Goal: Navigation & Orientation: Find specific page/section

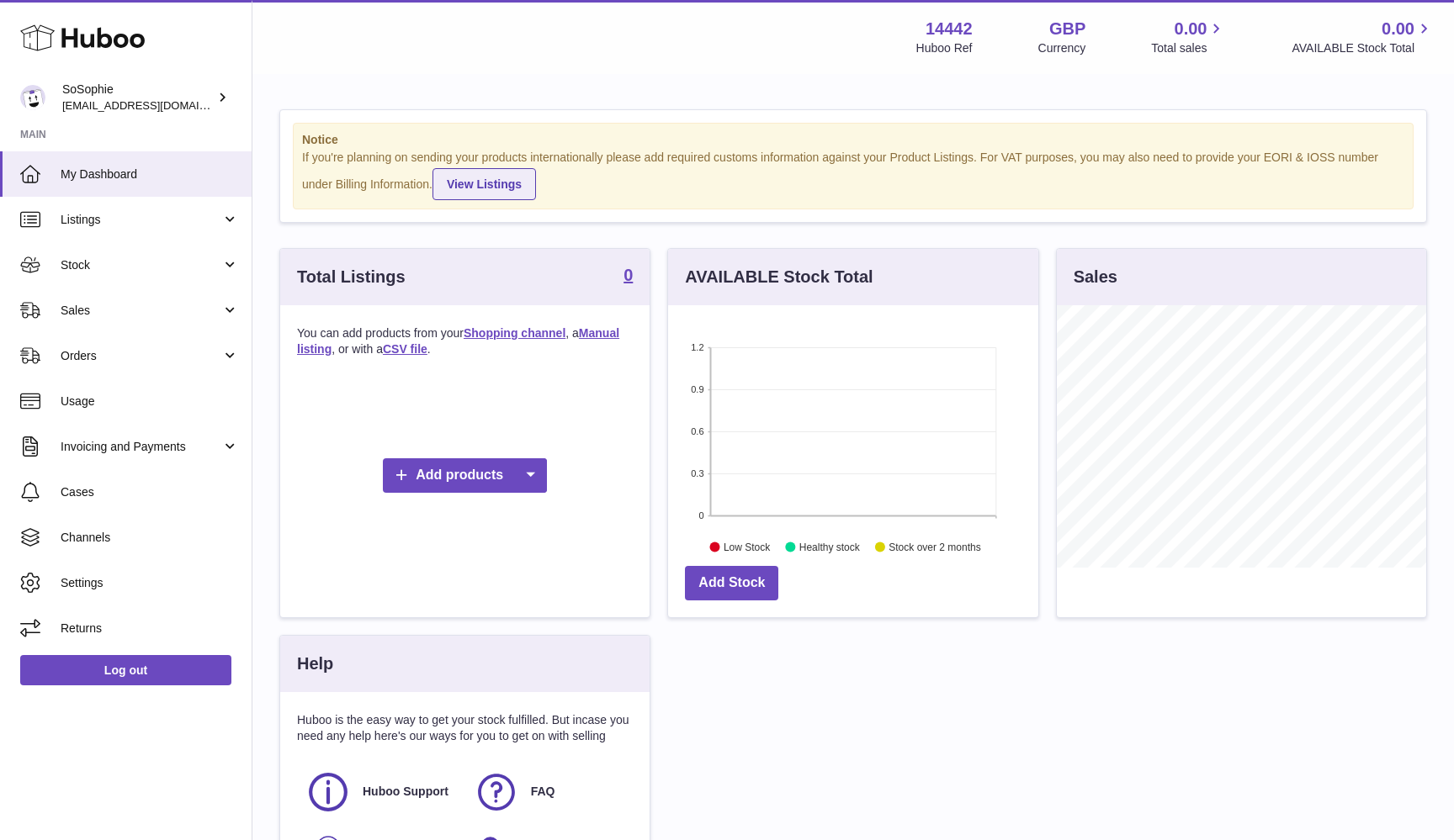
scroll to position [3, 0]
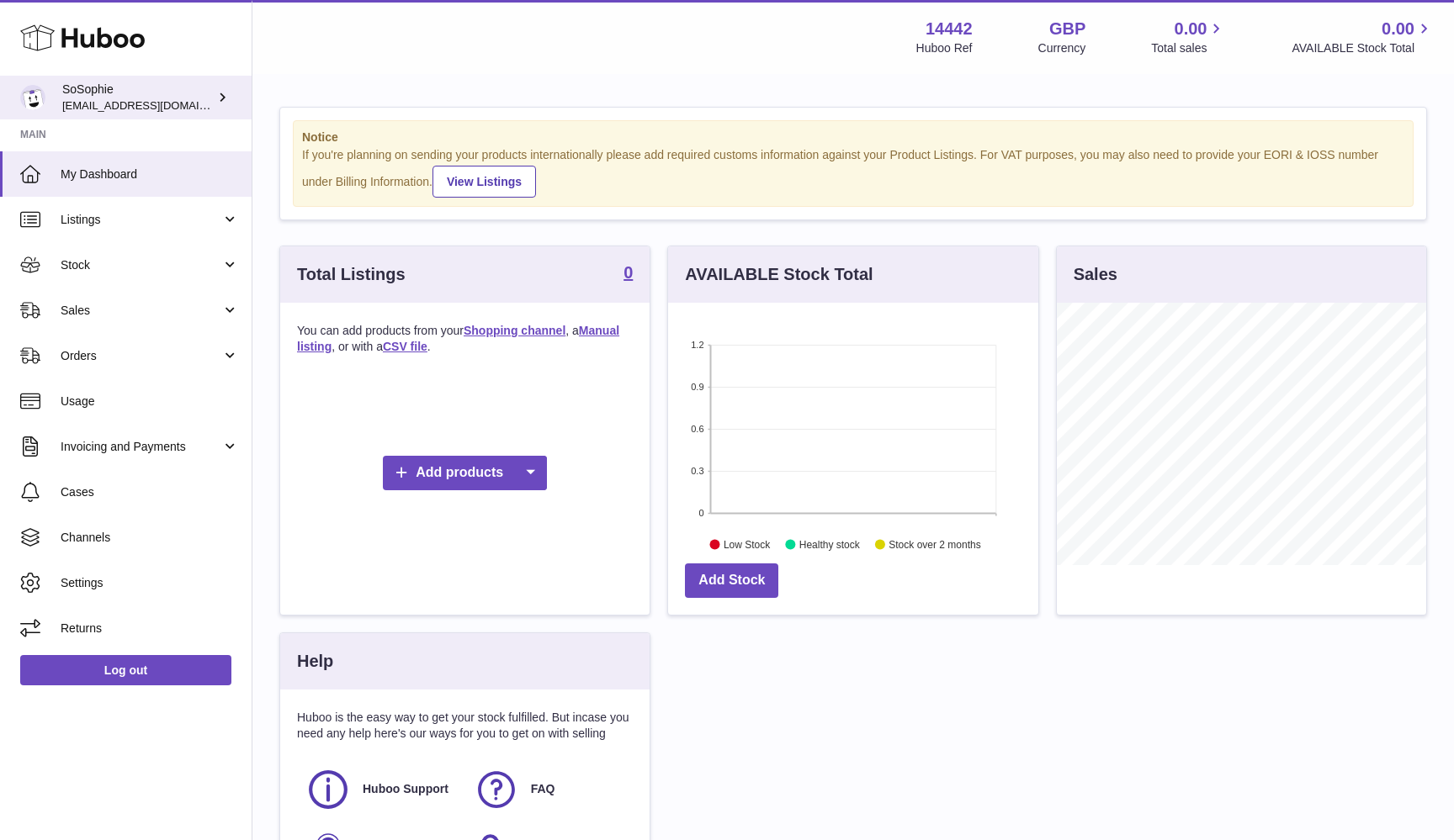
click at [113, 94] on div "SoSophie info@thebigclick.co.uk" at bounding box center [138, 98] width 152 height 32
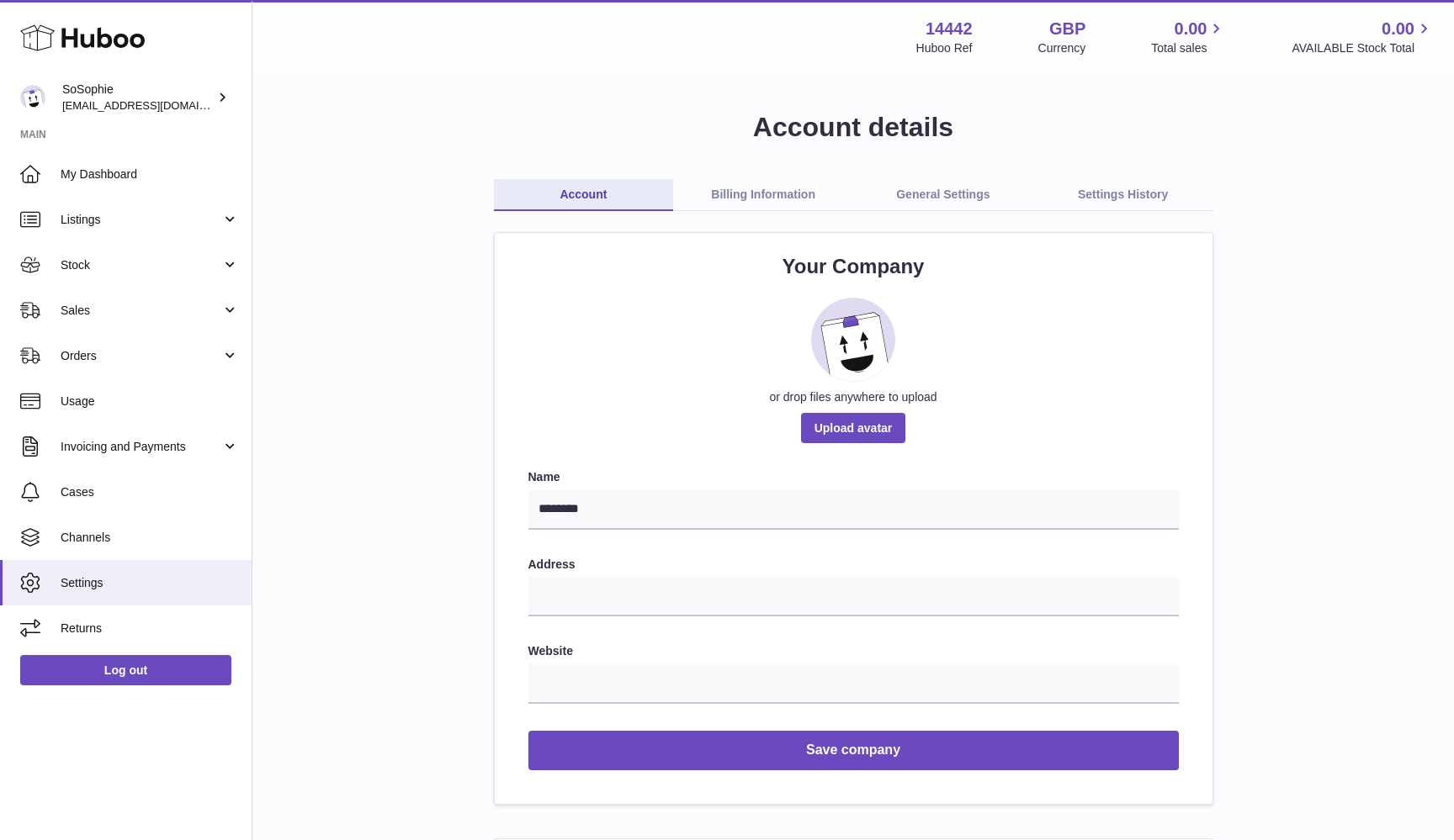
click at [951, 201] on link "General Settings" at bounding box center [943, 195] width 180 height 32
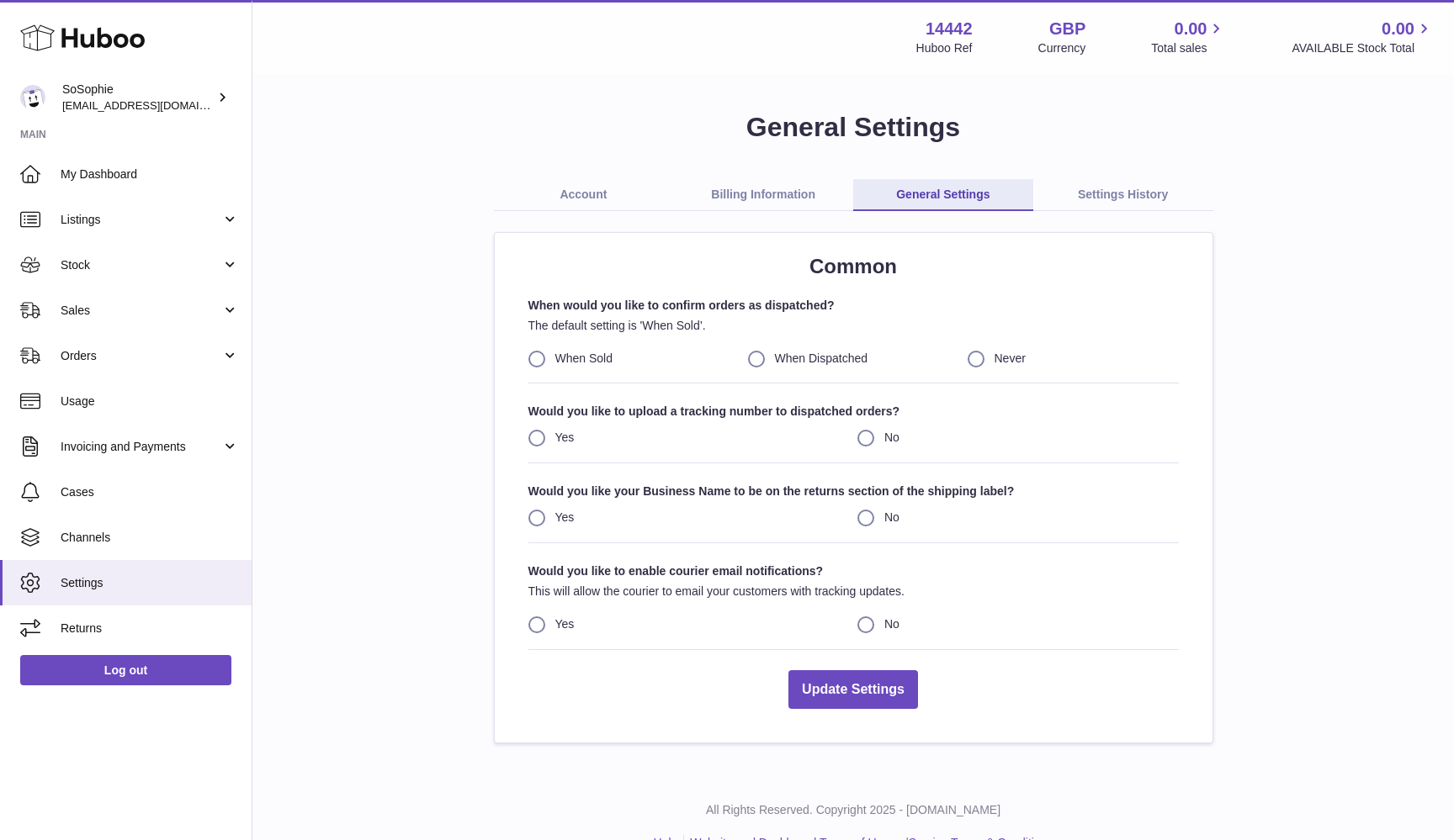
click at [595, 197] on link "Account" at bounding box center [584, 195] width 180 height 32
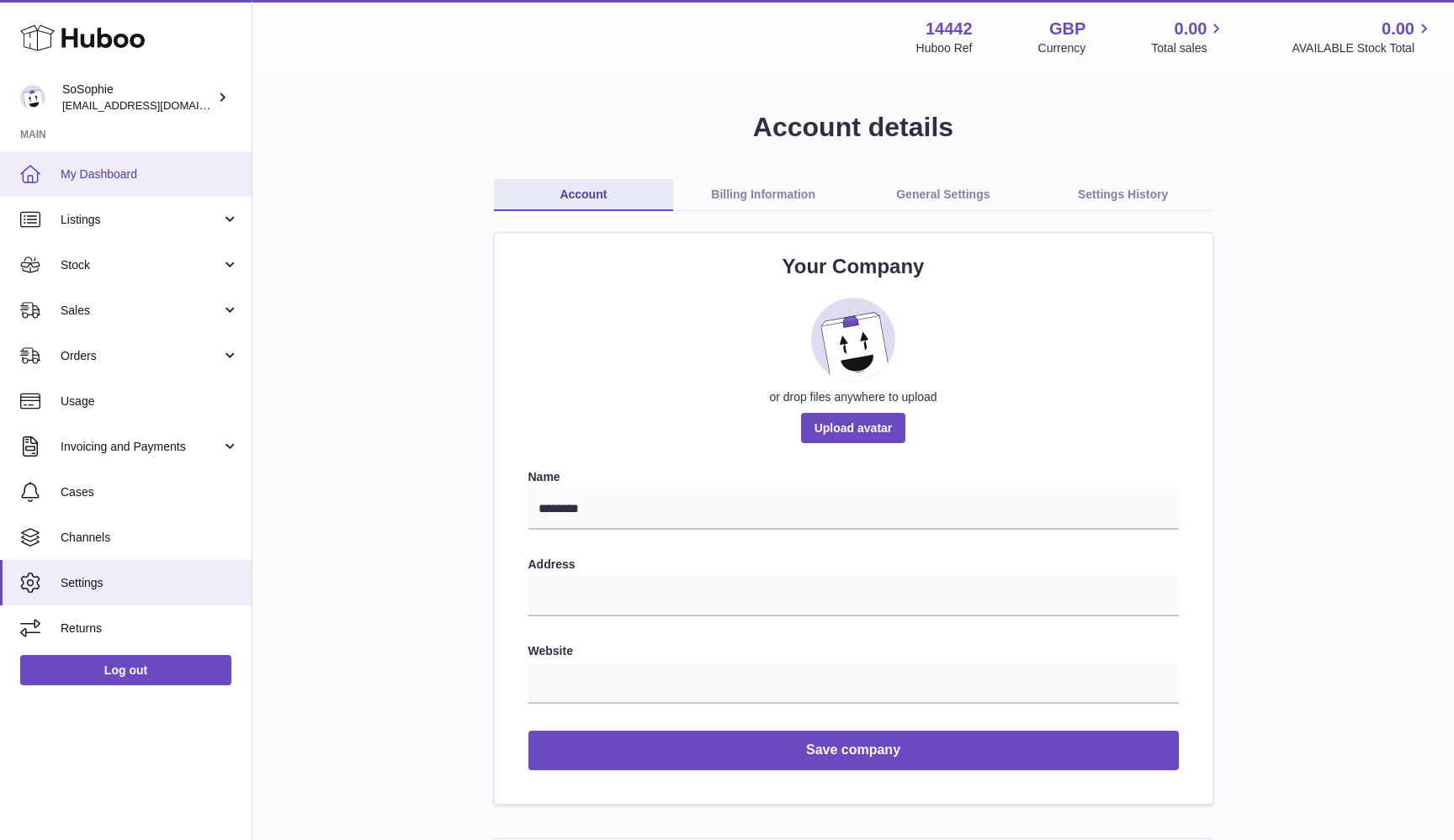
click at [90, 167] on span "My Dashboard" at bounding box center [150, 174] width 179 height 16
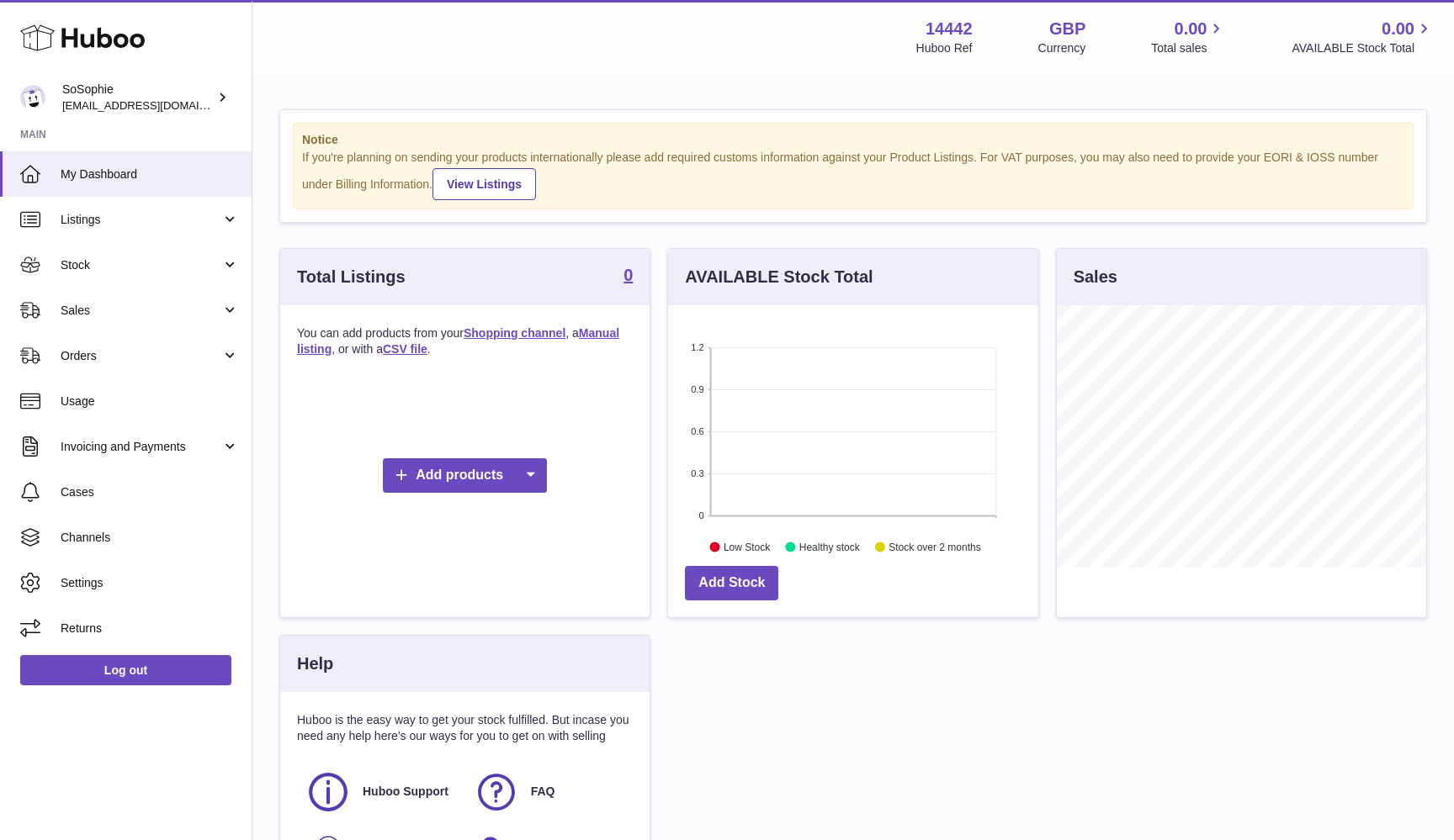
scroll to position [262, 370]
click at [105, 572] on link "Settings" at bounding box center [125, 582] width 251 height 45
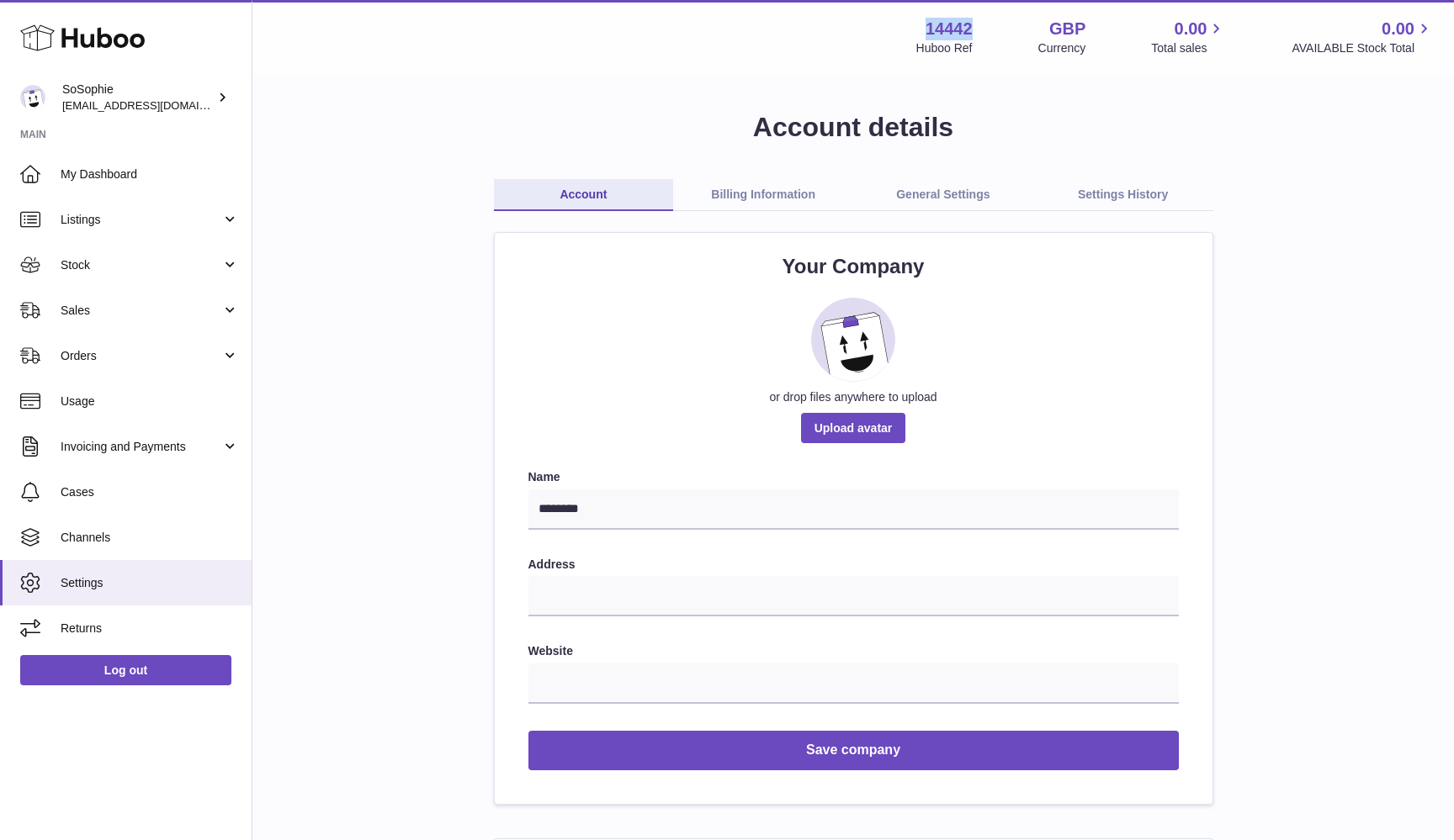
drag, startPoint x: 927, startPoint y: 25, endPoint x: 990, endPoint y: 23, distance: 63.0
click at [990, 23] on div "14442 Huboo Ref GBP Currency 0.00 Total sales 0.00 AVAILABLE Stock Total" at bounding box center [1175, 37] width 517 height 39
copy strong "14442"
